Goal: Transaction & Acquisition: Purchase product/service

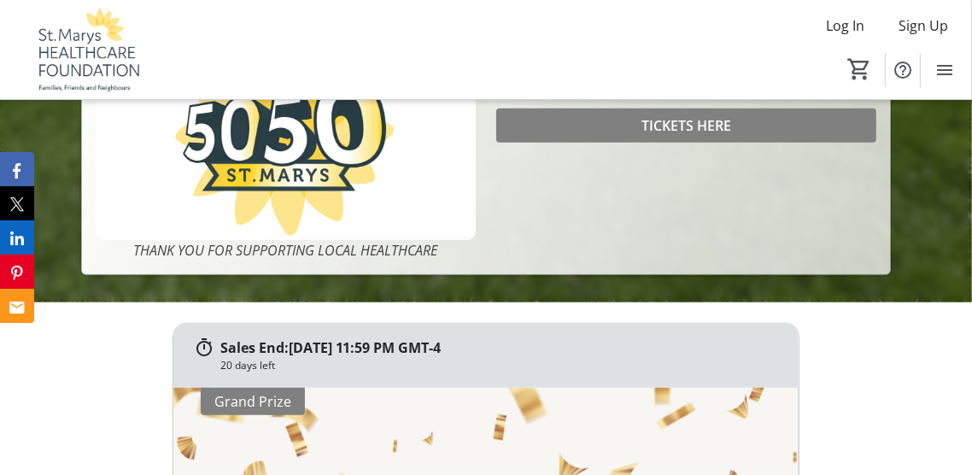
scroll to position [581, 0]
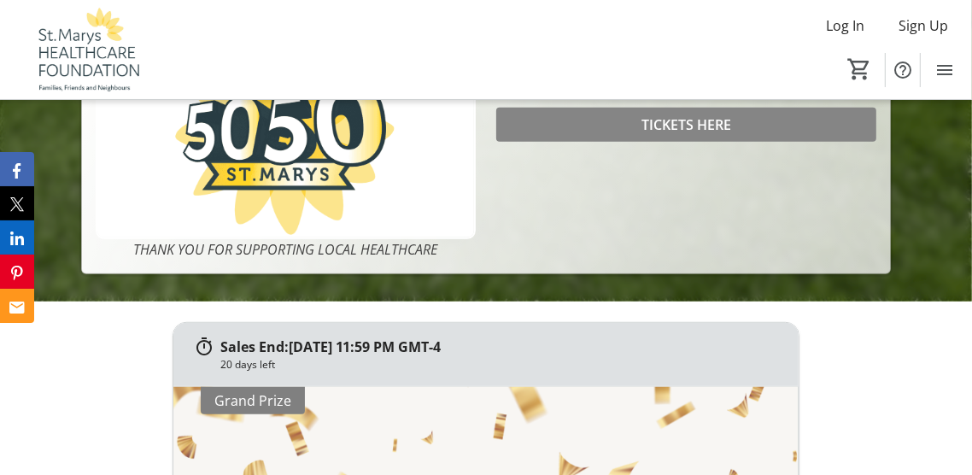
click at [709, 135] on span "TICKETS HERE" at bounding box center [686, 124] width 90 height 20
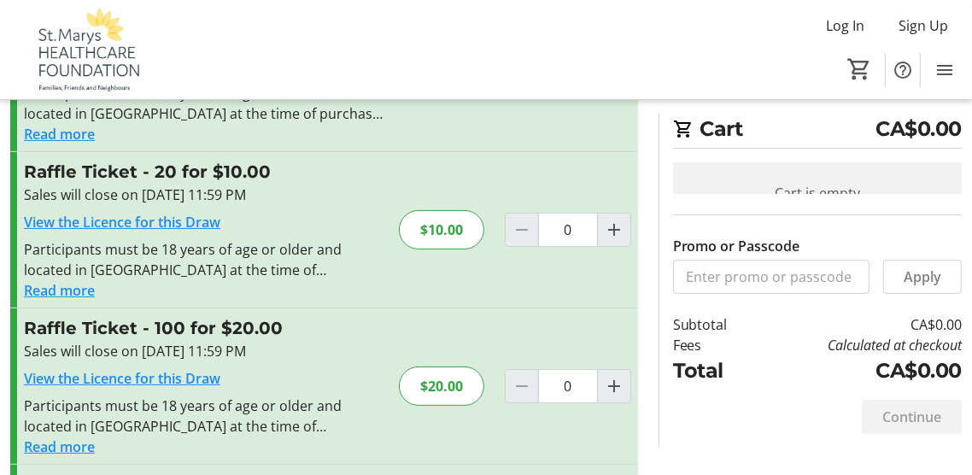
scroll to position [147, 0]
click at [610, 382] on mat-icon "Increment by one" at bounding box center [614, 385] width 20 height 20
type input "1"
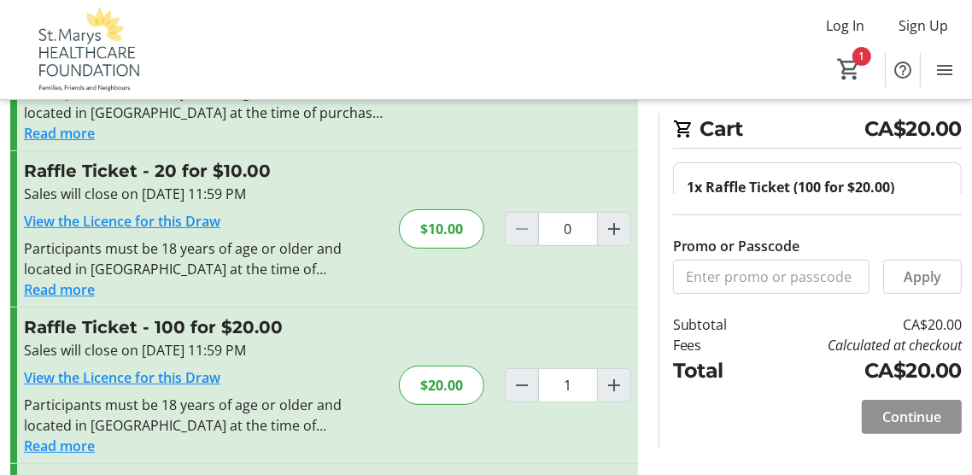
click at [898, 427] on span "Continue" at bounding box center [911, 416] width 59 height 20
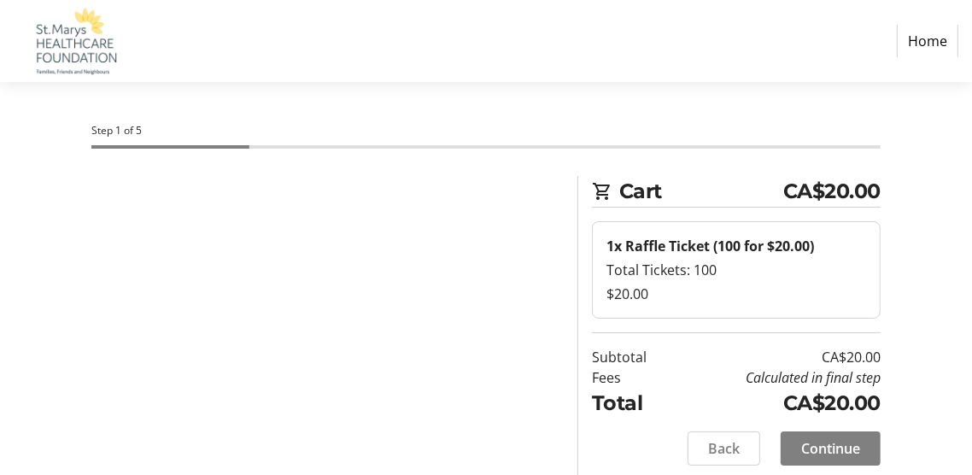
select select "CA"
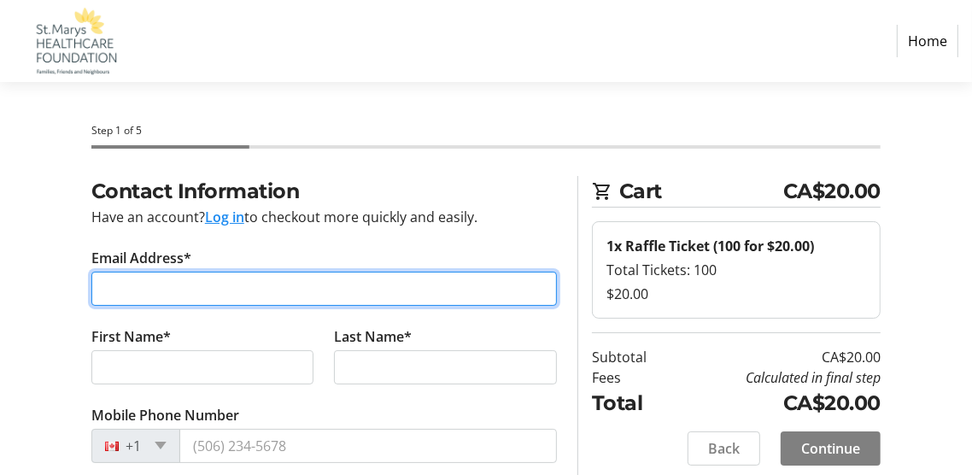
click at [121, 294] on input "Email Address*" at bounding box center [323, 289] width 465 height 34
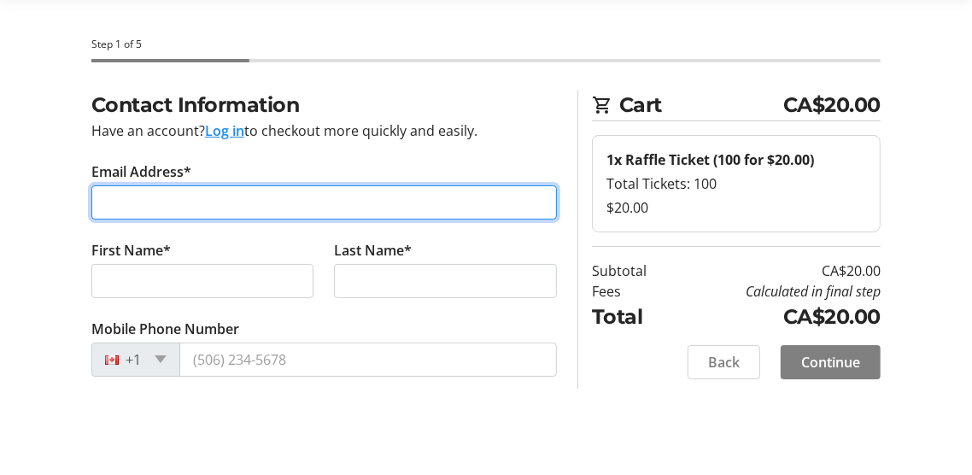
click at [146, 280] on input "Email Address*" at bounding box center [323, 289] width 465 height 34
type input "[EMAIL_ADDRESS][DOMAIN_NAME]"
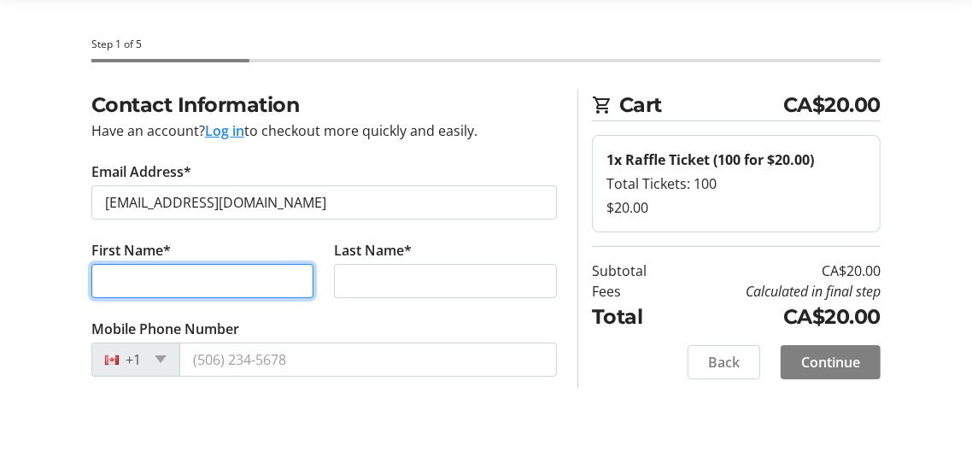
type input "[PERSON_NAME]"
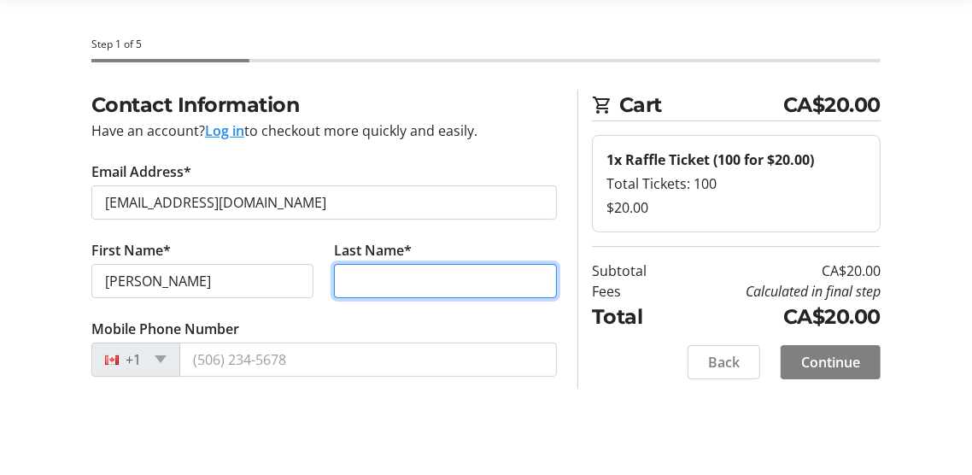
type input "[PERSON_NAME]"
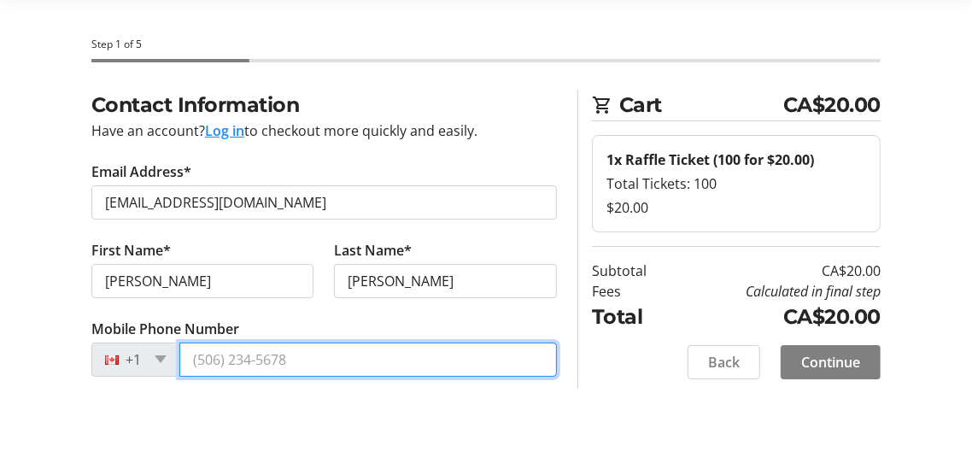
type input "[PHONE_NUMBER]"
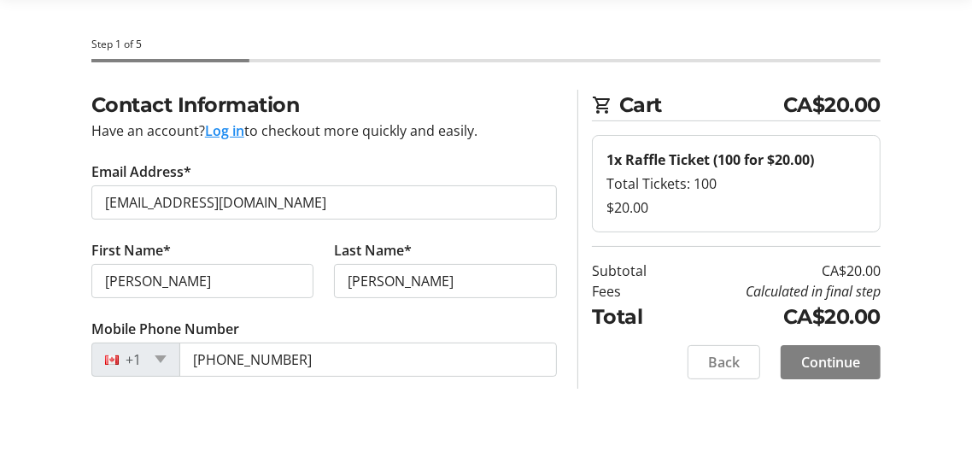
type input "[STREET_ADDRESS]"
type input "Box 1703"
type input "St Marys"
select select "ON"
type input "N4X1C1"
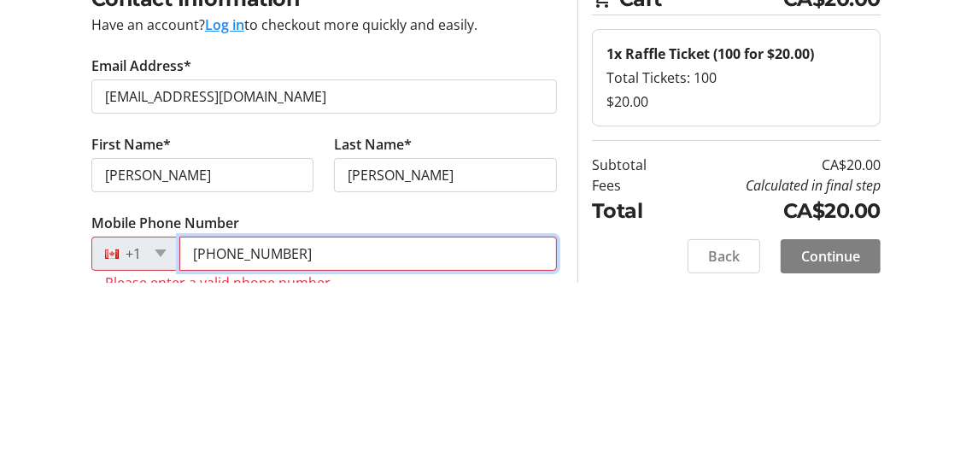
click at [335, 447] on input "[PHONE_NUMBER]" at bounding box center [367, 446] width 377 height 34
type input "+1 0"
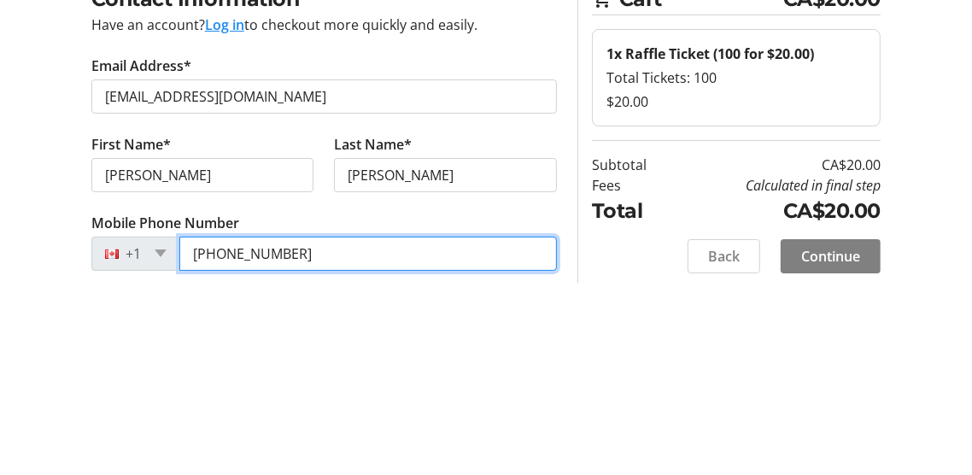
type input "[PHONE_NUMBER]"
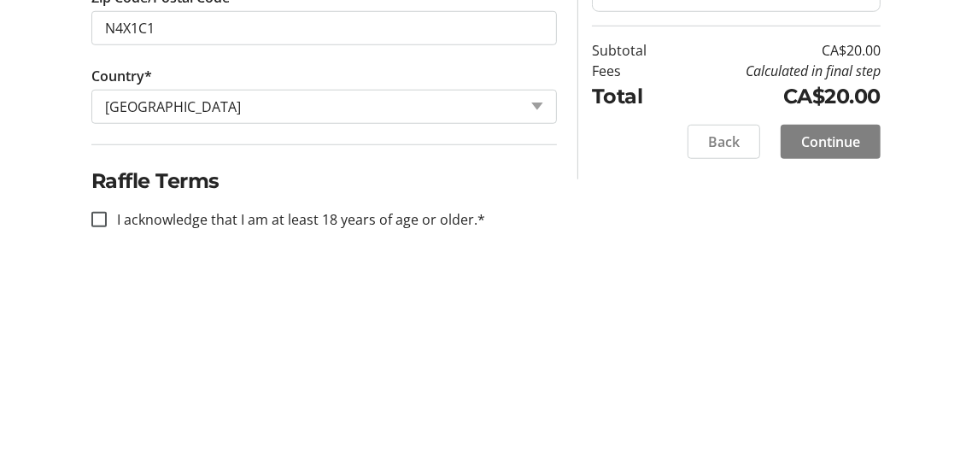
scroll to position [738, 0]
click at [79, 455] on div at bounding box center [99, 444] width 41 height 41
checkbox input "true"
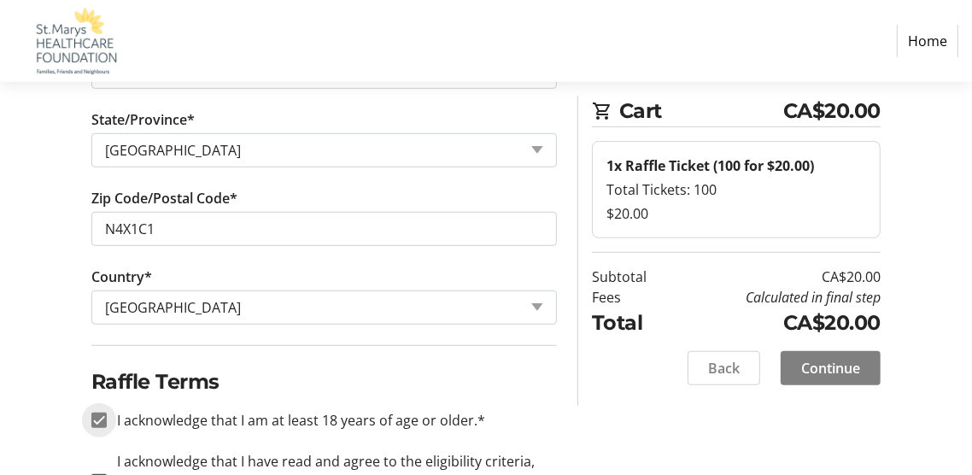
scroll to position [768, 0]
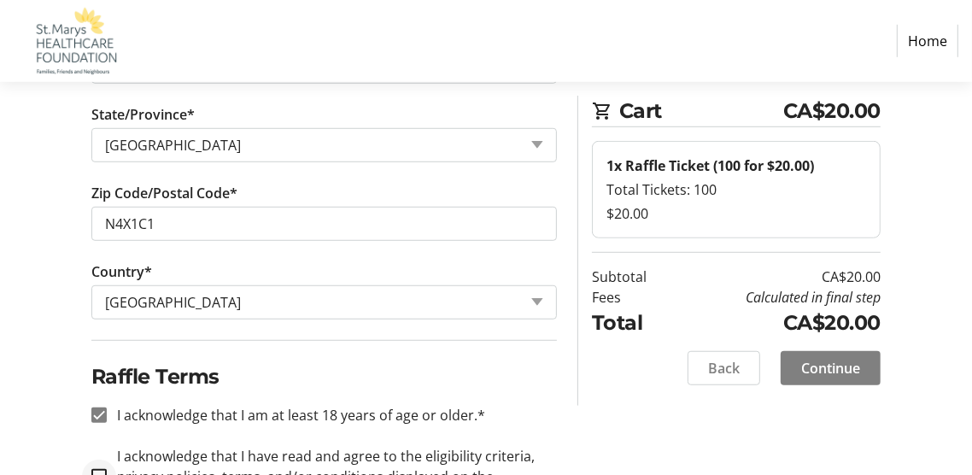
click at [80, 474] on div at bounding box center [99, 476] width 41 height 41
checkbox input "true"
click at [816, 372] on span "Continue" at bounding box center [830, 368] width 59 height 20
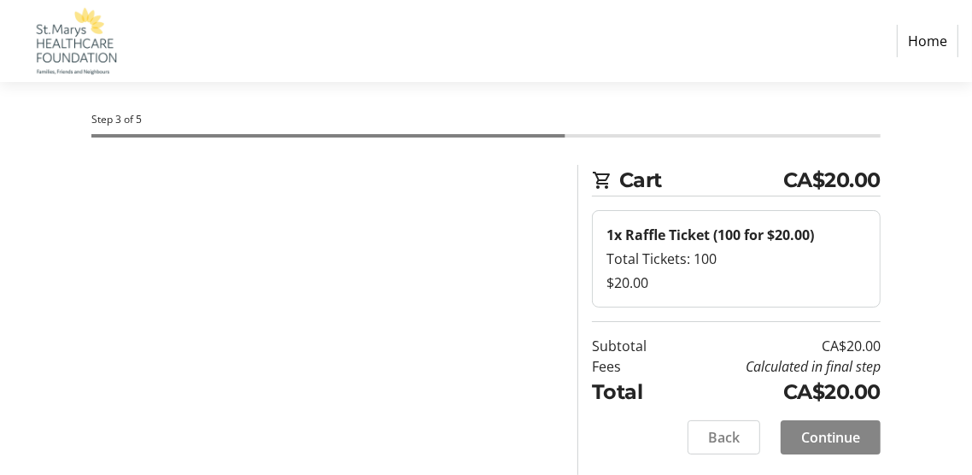
scroll to position [0, 0]
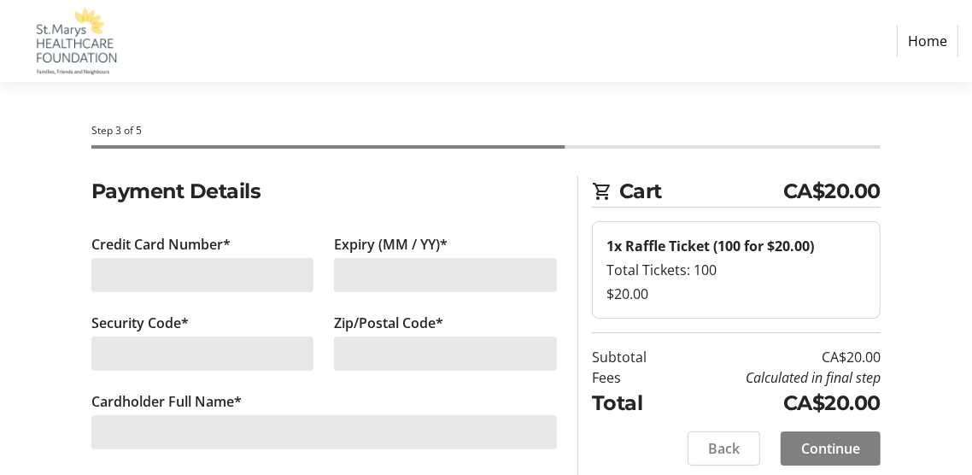
click at [135, 266] on div at bounding box center [202, 275] width 223 height 34
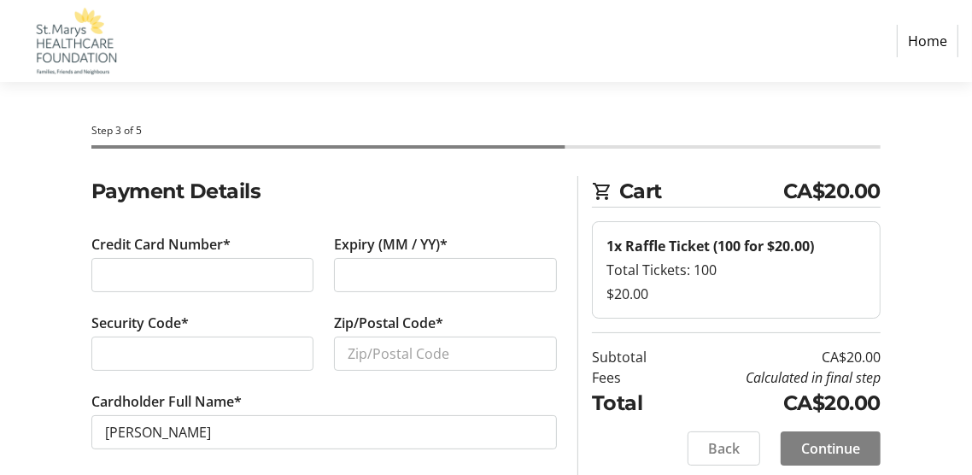
click at [971, 58] on nav "Home" at bounding box center [486, 41] width 972 height 82
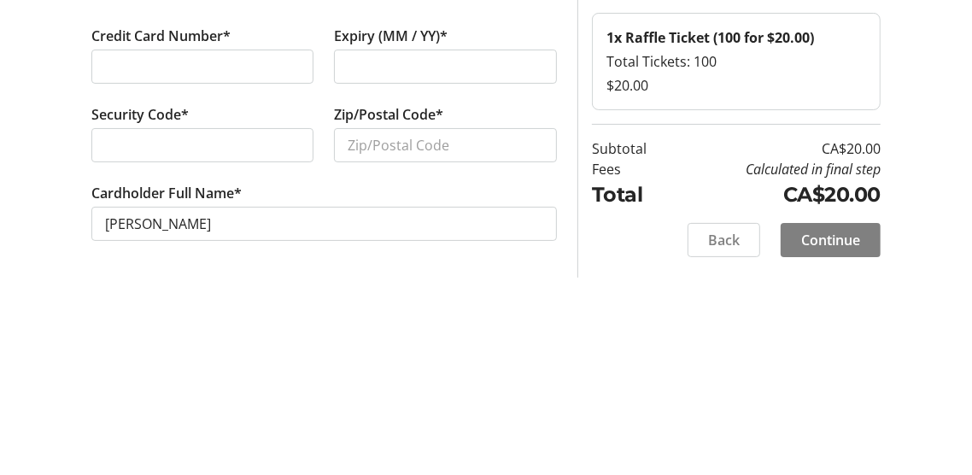
scroll to position [19, 0]
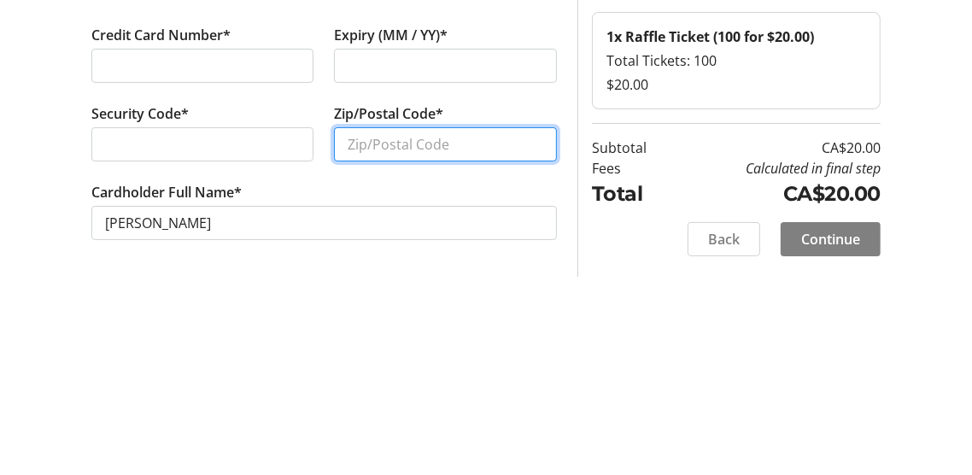
click at [374, 337] on input "Zip/Postal Code*" at bounding box center [445, 338] width 223 height 34
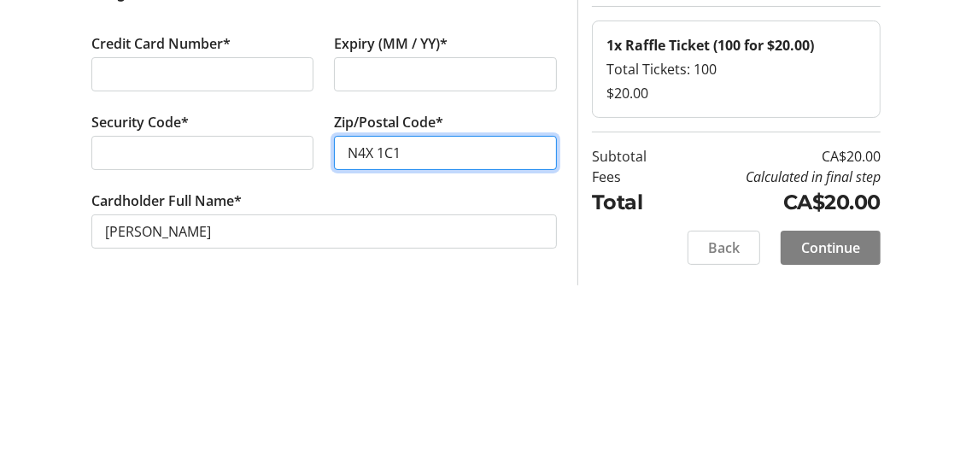
scroll to position [0, 0]
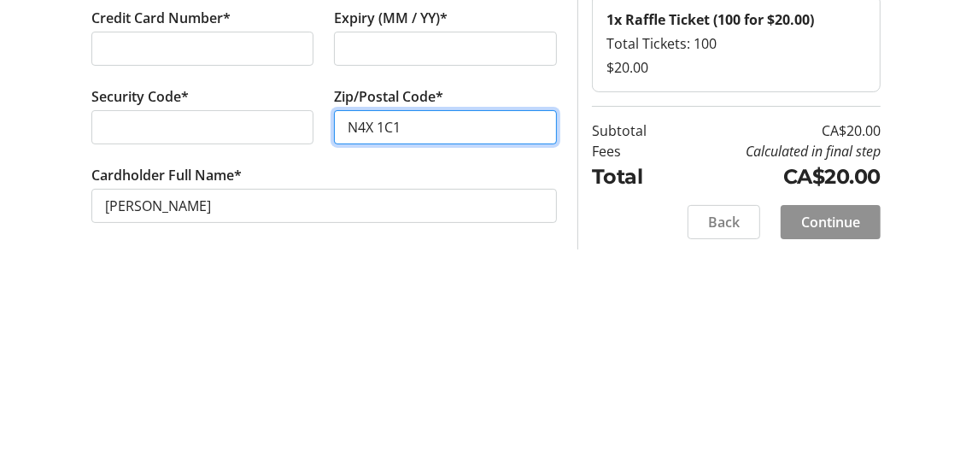
type input "N4X 1C1"
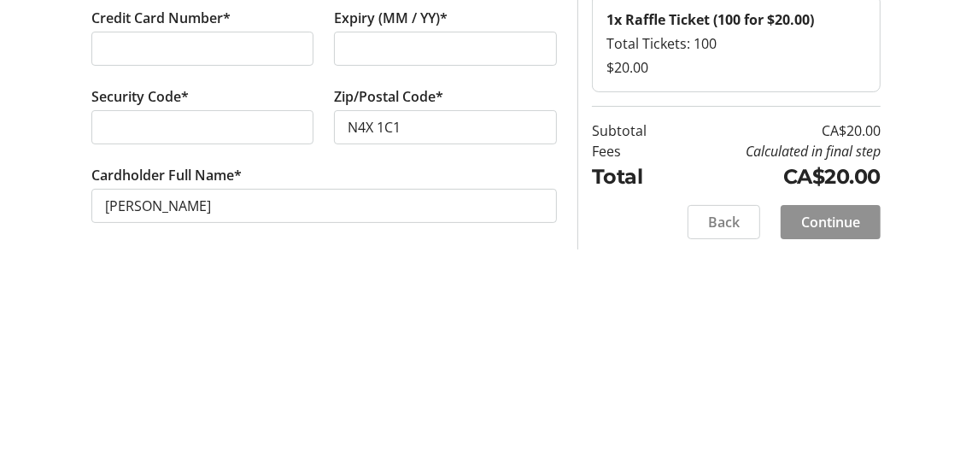
click at [818, 451] on span "Continue" at bounding box center [830, 448] width 59 height 20
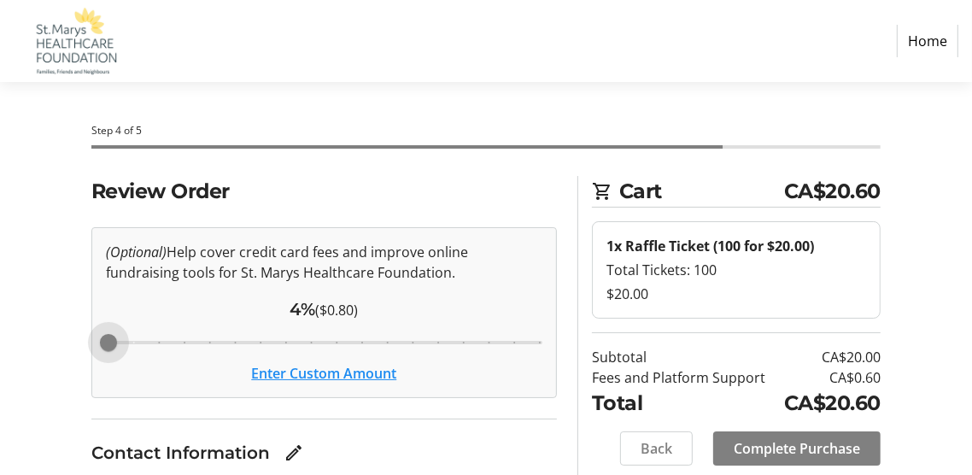
type input "3"
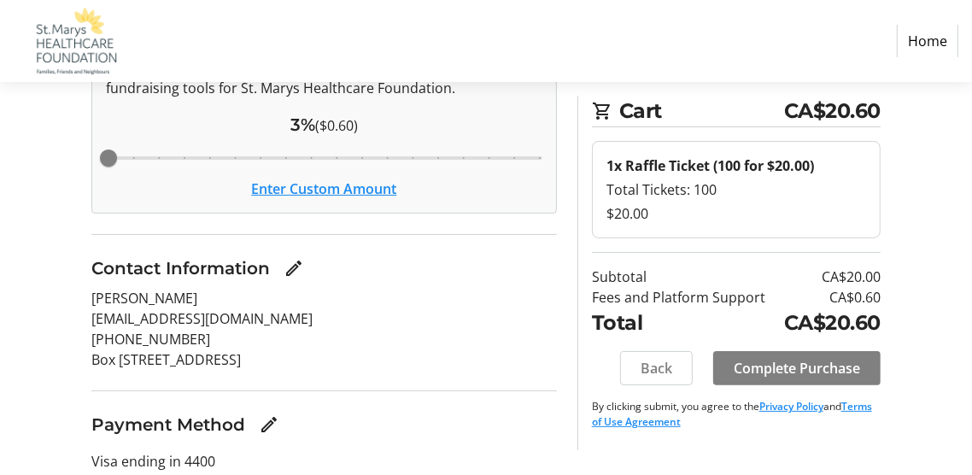
scroll to position [190, 0]
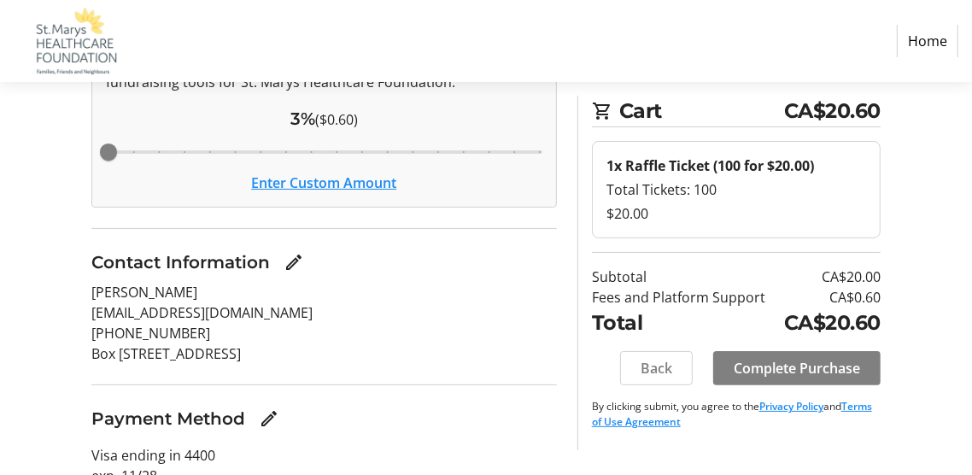
click at [315, 177] on button "Enter Custom Amount" at bounding box center [323, 182] width 145 height 20
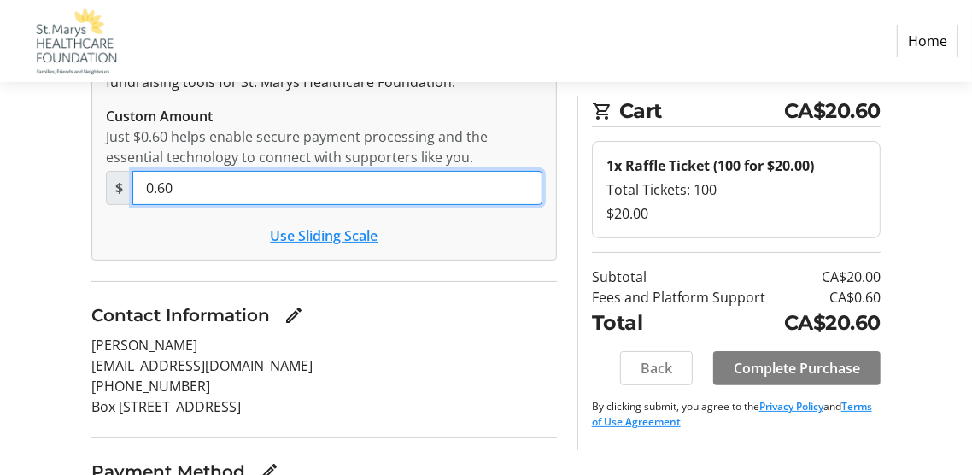
click at [214, 190] on input "0.60" at bounding box center [337, 188] width 410 height 34
type input "0.00"
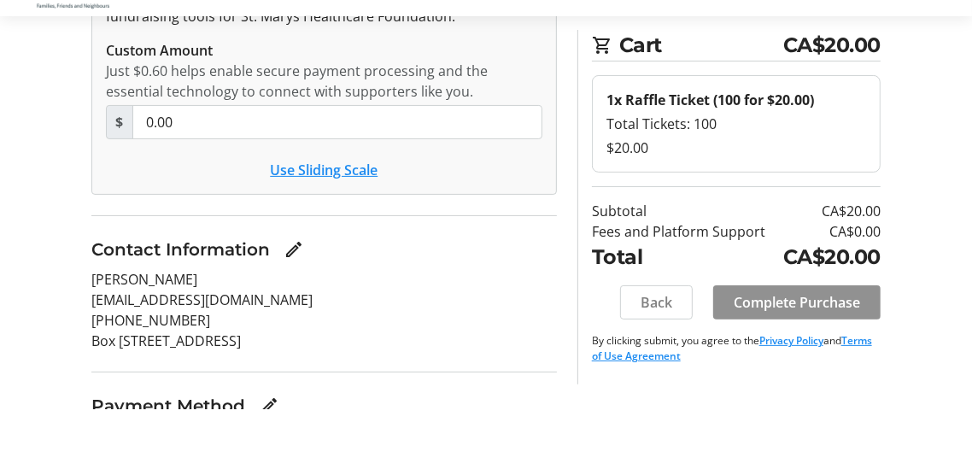
click at [761, 358] on span "Complete Purchase" at bounding box center [796, 368] width 126 height 20
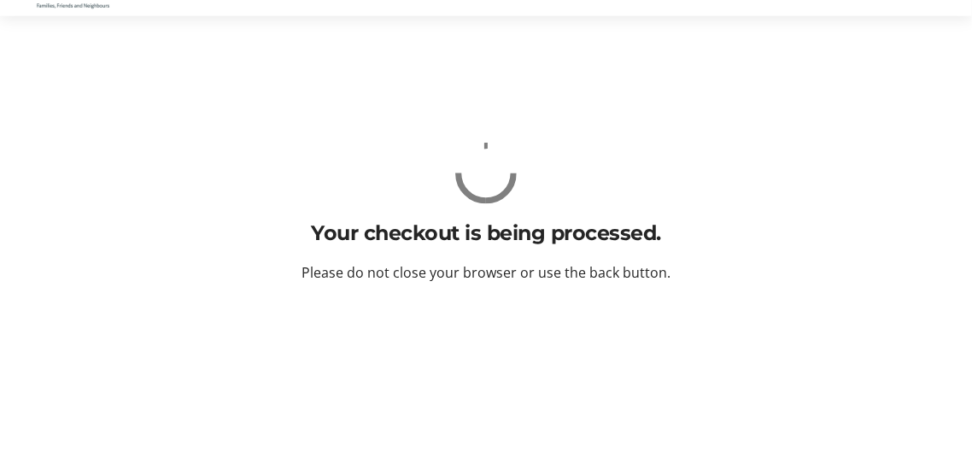
scroll to position [0, 0]
